Goal: Information Seeking & Learning: Learn about a topic

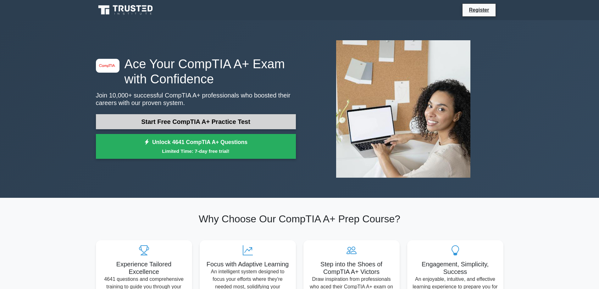
click at [178, 123] on link "Start Free CompTIA A+ Practice Test" at bounding box center [196, 121] width 200 height 15
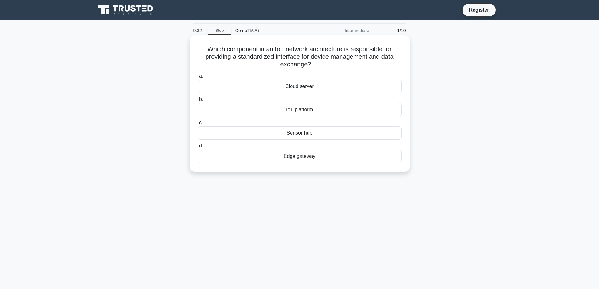
click at [309, 108] on div "IoT platform" at bounding box center [300, 109] width 204 height 13
click at [198, 102] on input "b. IoT platform" at bounding box center [198, 99] width 0 height 4
click at [305, 109] on div "SMTP" at bounding box center [300, 109] width 204 height 13
click at [325, 119] on label "c. HTTP" at bounding box center [300, 129] width 204 height 21
click at [198, 121] on input "c. HTTP" at bounding box center [198, 123] width 0 height 4
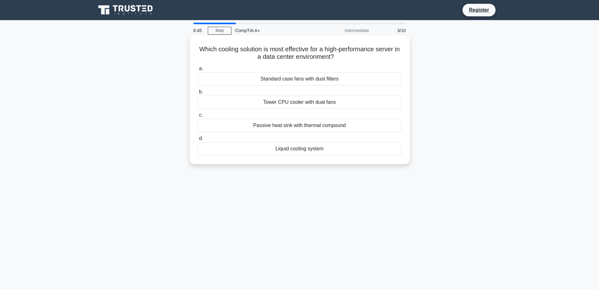
click at [318, 152] on div "Liquid cooling system" at bounding box center [300, 148] width 204 height 13
click at [198, 141] on input "d. Liquid cooling system" at bounding box center [198, 138] width 0 height 4
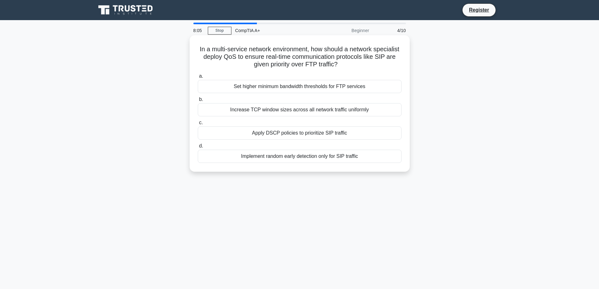
click at [325, 136] on div "Apply DSCP policies to prioritize SIP traffic" at bounding box center [300, 132] width 204 height 13
click at [198, 125] on input "c. Apply DSCP policies to prioritize SIP traffic" at bounding box center [198, 123] width 0 height 4
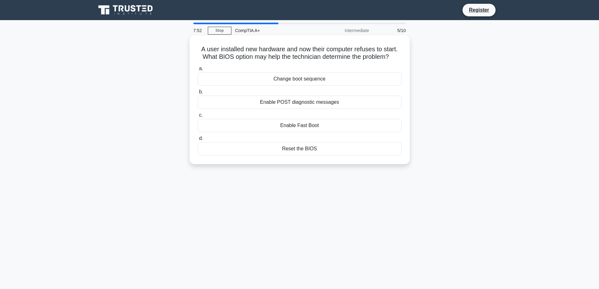
click at [339, 105] on div "Enable POST diagnostic messages" at bounding box center [300, 102] width 204 height 13
click at [198, 94] on input "b. Enable POST diagnostic messages" at bounding box center [198, 92] width 0 height 4
click at [311, 148] on div "Thermal print head" at bounding box center [300, 148] width 204 height 13
click at [198, 141] on input "d. Thermal print head" at bounding box center [198, 138] width 0 height 4
click at [310, 79] on div "Reinstall the application" at bounding box center [300, 78] width 204 height 13
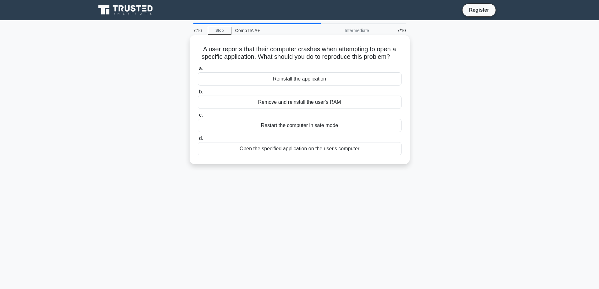
click at [198, 71] on input "a. Reinstall the application" at bounding box center [198, 69] width 0 height 4
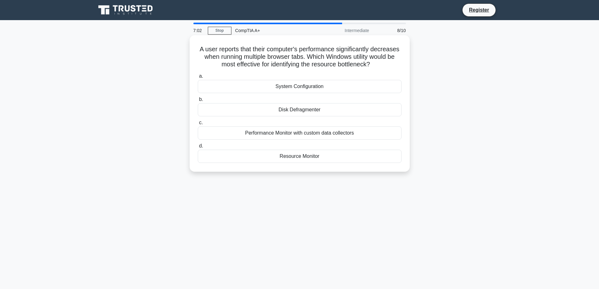
click at [326, 157] on div "Resource Monitor" at bounding box center [300, 156] width 204 height 13
click at [198, 148] on input "d. Resource Monitor" at bounding box center [198, 146] width 0 height 4
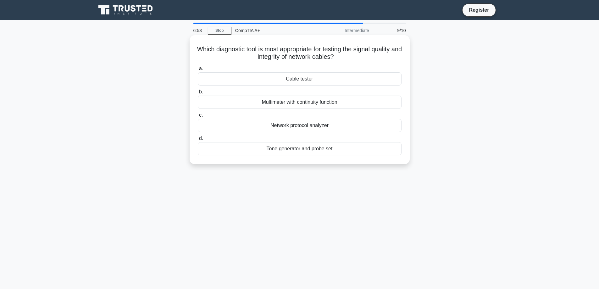
click at [320, 80] on div "Cable tester" at bounding box center [300, 78] width 204 height 13
click at [198, 71] on input "a. Cable tester" at bounding box center [198, 69] width 0 height 4
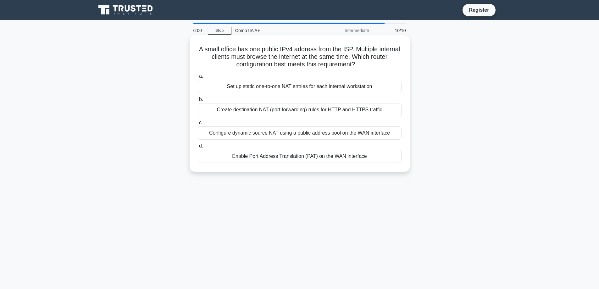
click at [320, 112] on div "Create destination NAT (port forwarding) rules for HTTP and HTTPS traffic" at bounding box center [300, 109] width 204 height 13
click at [198, 102] on input "b. Create destination NAT (port forwarding) rules for HTTP and HTTPS traffic" at bounding box center [198, 99] width 0 height 4
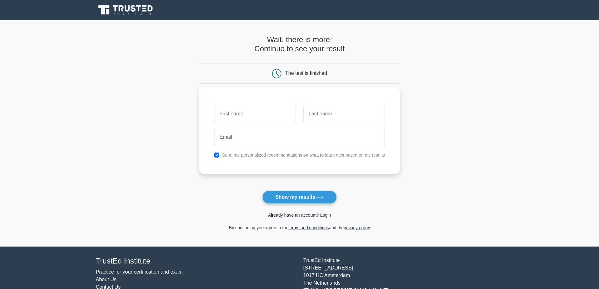
click at [266, 115] on input "text" at bounding box center [254, 114] width 81 height 18
type input "Gareth"
click at [354, 113] on input "text" at bounding box center [343, 114] width 81 height 18
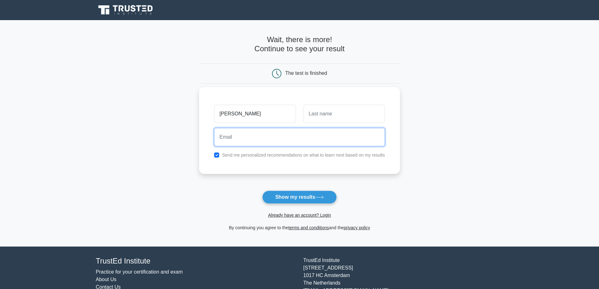
click at [309, 142] on input "email" at bounding box center [299, 137] width 171 height 18
type input "gareth.hutch47@gmail.com"
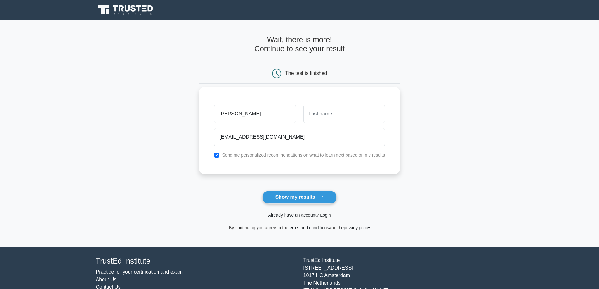
click at [277, 158] on label "Send me personalized recommendations on what to learn next based on my results" at bounding box center [303, 155] width 163 height 5
click at [218, 153] on input "checkbox" at bounding box center [216, 155] width 5 height 5
checkbox input "false"
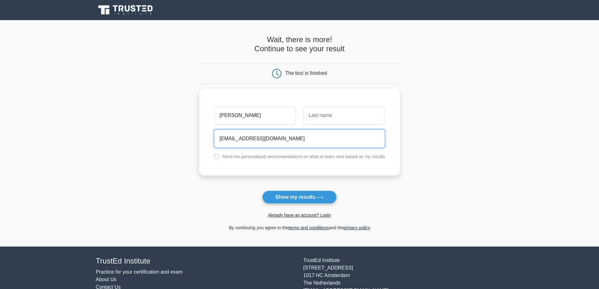
drag, startPoint x: 268, startPoint y: 139, endPoint x: 142, endPoint y: 120, distance: 127.3
click at [142, 120] on main "Wait, there is more! Continue to see your result The test is finished Gareth" at bounding box center [299, 133] width 599 height 226
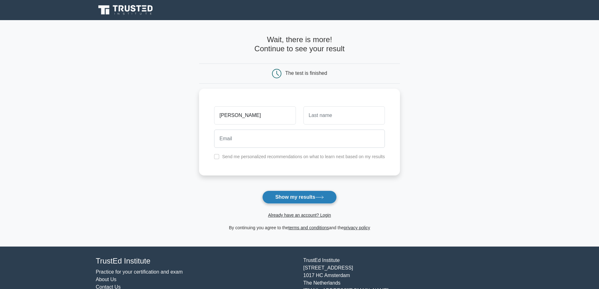
click at [310, 195] on button "Show my results" at bounding box center [299, 197] width 74 height 13
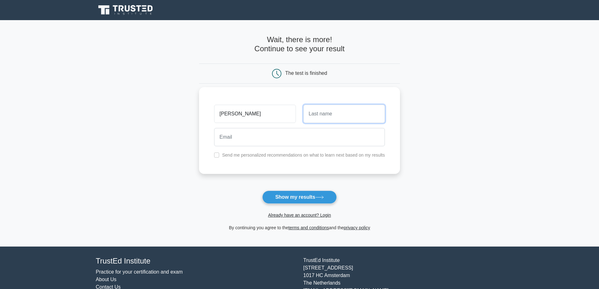
click at [353, 117] on input "text" at bounding box center [343, 114] width 81 height 18
type input "Johnson"
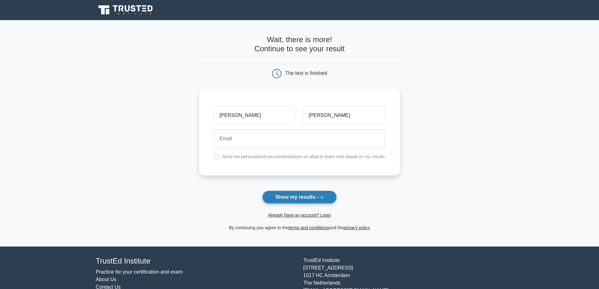
click at [313, 198] on button "Show my results" at bounding box center [299, 197] width 74 height 13
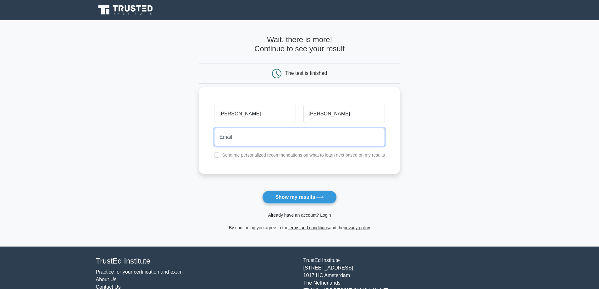
click at [320, 136] on input "email" at bounding box center [299, 137] width 171 height 18
type input "gareth.hutch47@gmail.com"
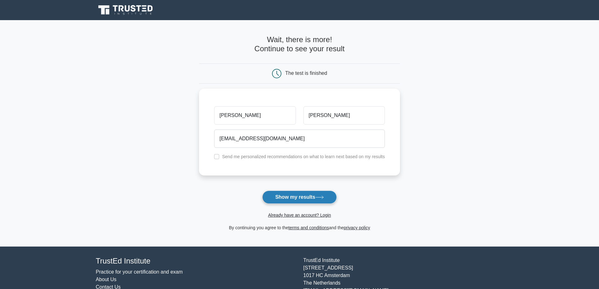
click at [319, 200] on button "Show my results" at bounding box center [299, 197] width 74 height 13
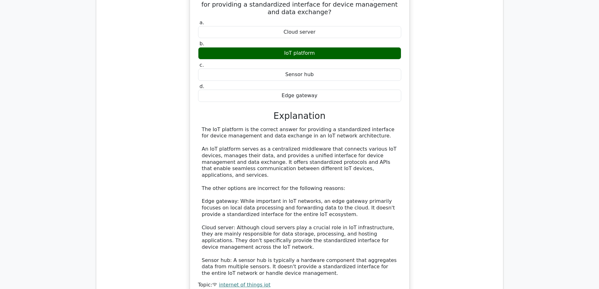
scroll to position [598, 0]
